Goal: Communication & Community: Participate in discussion

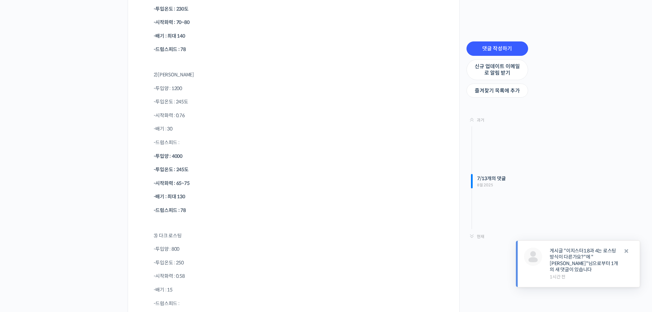
scroll to position [3497, 0]
click at [598, 269] on link "게시글 "이지스터1.8과 4는 로스팅방식이 다른가요?"에 "[PERSON_NAME]"님으로부터 1개의 새 댓글이 있습니다" at bounding box center [584, 259] width 69 height 25
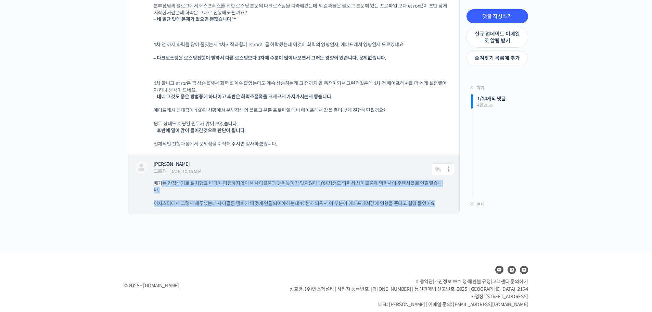
drag, startPoint x: 160, startPoint y: 185, endPoint x: 450, endPoint y: 197, distance: 289.8
click at [450, 197] on div "배기는 간접배기로 설치했고 바닥이 평평하지않아서 사이클론과 댐퍼높이가 맞지않아 10센치정도 띄워서 사이클론과 댐퍼사이 후렉시블로 연결했습니다.…" at bounding box center [304, 193] width 300 height 27
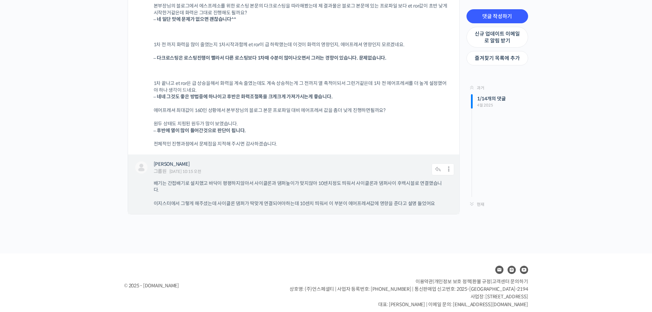
click at [359, 176] on div "정재준 그룹원 2025년 09월 12일 10:15 오전 댓글 작성하기 수정하기 | Move | Split | 스팸 처리" at bounding box center [293, 169] width 321 height 17
drag, startPoint x: 290, startPoint y: 183, endPoint x: 373, endPoint y: 185, distance: 83.2
click at [373, 185] on p "배기는 간접배기로 설치했고 바닥이 평평하지않아서 사이클론과 댐퍼높이가 맞지않아 10센치정도 띄워서 사이클론과 댐퍼사이 후렉시블로 연결했습니다." at bounding box center [301, 186] width 294 height 13
click at [397, 189] on div "배기는 간접배기로 설치했고 바닥이 평평하지않아서 사이클론과 댐퍼높이가 맞지않아 10센치정도 띄워서 사이클론과 댐퍼사이 후렉시블로 연결했습니다.…" at bounding box center [304, 193] width 300 height 27
drag, startPoint x: 352, startPoint y: 181, endPoint x: 404, endPoint y: 182, distance: 51.7
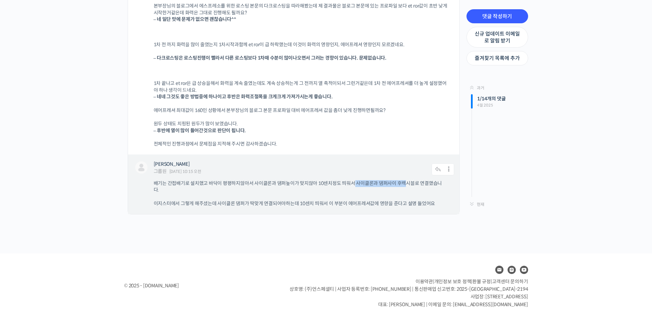
click at [404, 182] on p "배기는 간접배기로 설치했고 바닥이 평평하지않아서 사이클론과 댐퍼높이가 맞지않아 10센치정도 띄워서 사이클론과 댐퍼사이 후렉시블로 연결했습니다." at bounding box center [301, 186] width 294 height 13
click at [435, 193] on div "배기는 간접배기로 설치했고 바닥이 평평하지않아서 사이클론과 댐퍼높이가 맞지않아 10센치정도 띄워서 사이클론과 댐퍼사이 후렉시블로 연결했습니다.…" at bounding box center [304, 193] width 300 height 27
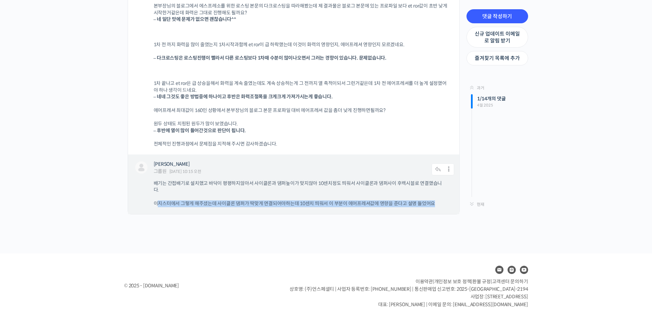
drag, startPoint x: 189, startPoint y: 199, endPoint x: 440, endPoint y: 202, distance: 251.6
click at [440, 202] on div "정재준 그룹원 2025년 09월 12일 10:15 오전 댓글 작성하기 수정하기 | Move | Split | 스팸 처리 배기는 간접배기로 설치…" at bounding box center [293, 184] width 331 height 60
click at [447, 201] on div "정재준 그룹원 2025년 09월 12일 10:15 오전 댓글 작성하기 수정하기 | Move | Split | 스팸 처리 배기는 간접배기로 설치…" at bounding box center [293, 184] width 331 height 60
drag, startPoint x: 264, startPoint y: 198, endPoint x: 357, endPoint y: 198, distance: 92.7
click at [357, 200] on p "이지스터에서 그렇게 해주셨는데 사이클론 댐퍼가 딱맞게 연결되어야하는데 10센치 띄워서 이 부분이 에어프레셔값에 영향을 준다고 설명 들었어요" at bounding box center [301, 203] width 294 height 7
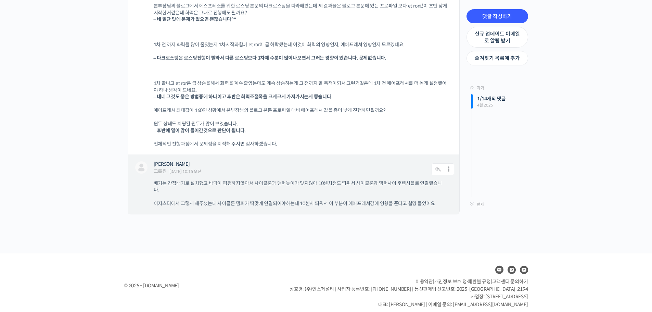
click at [419, 200] on p "이지스터에서 그렇게 해주셨는데 사이클론 댐퍼가 딱맞게 연결되어야하는데 10센치 띄워서 이 부분이 에어프레셔값에 영향을 준다고 설명 들었어요" at bounding box center [301, 203] width 294 height 7
click at [437, 171] on icon at bounding box center [438, 169] width 13 height 12
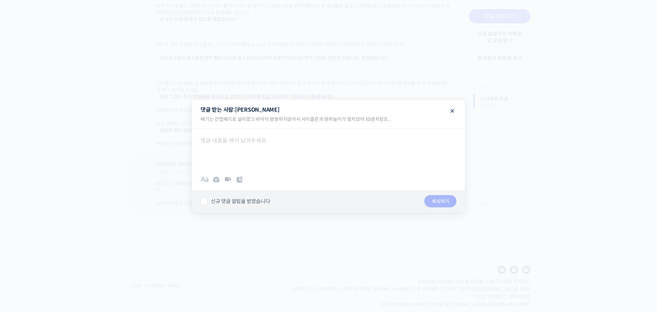
click at [273, 154] on div at bounding box center [328, 149] width 273 height 41
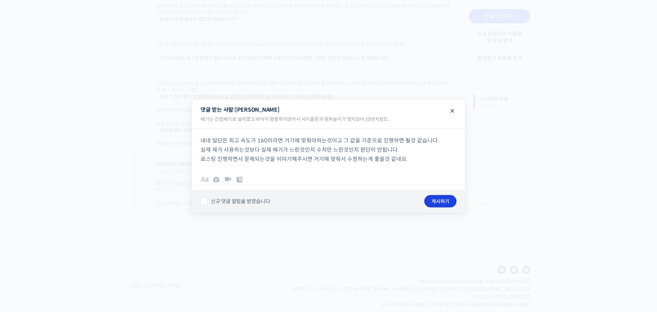
click at [442, 198] on button "게시하기" at bounding box center [440, 201] width 32 height 12
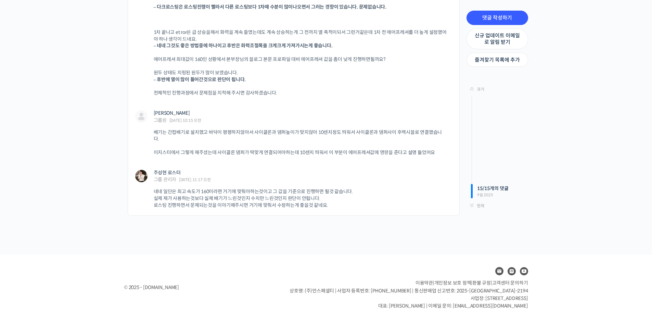
scroll to position [4829, 0]
